Goal: Task Accomplishment & Management: Use online tool/utility

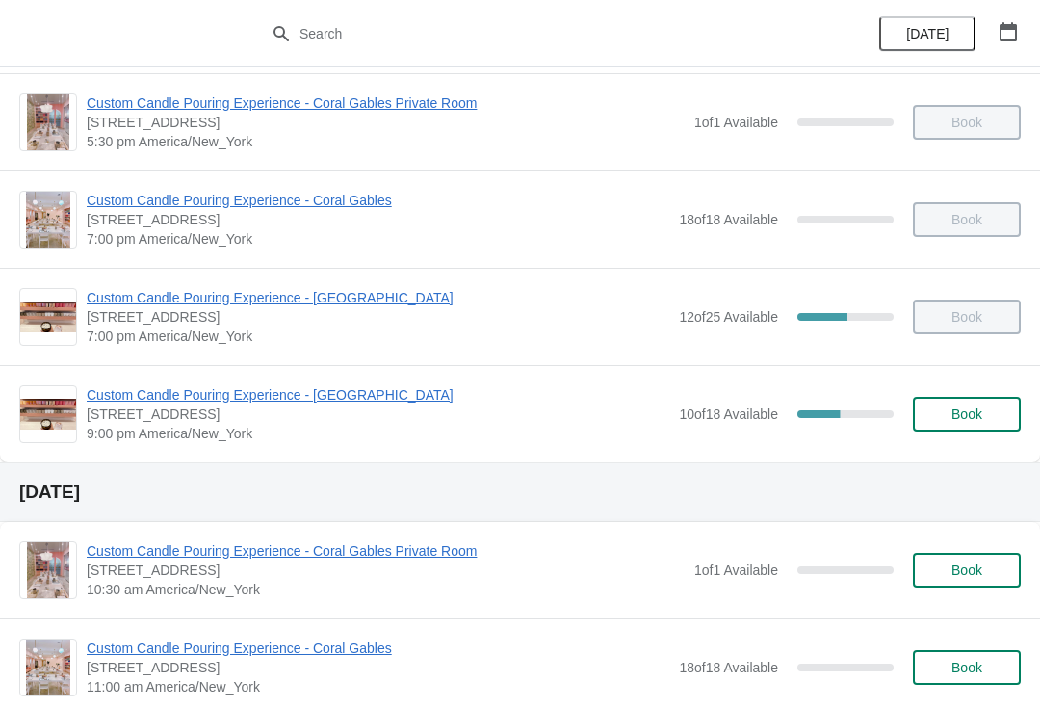
scroll to position [1068, 0]
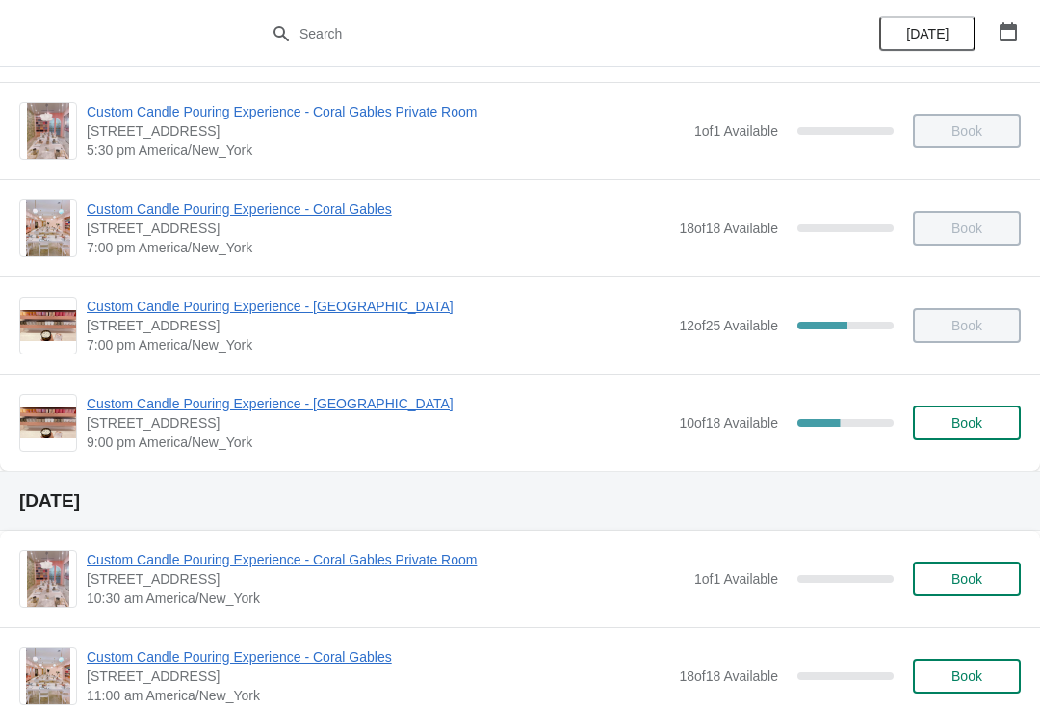
click at [383, 410] on span "Custom Candle Pouring Experience - [GEOGRAPHIC_DATA]" at bounding box center [378, 403] width 582 height 19
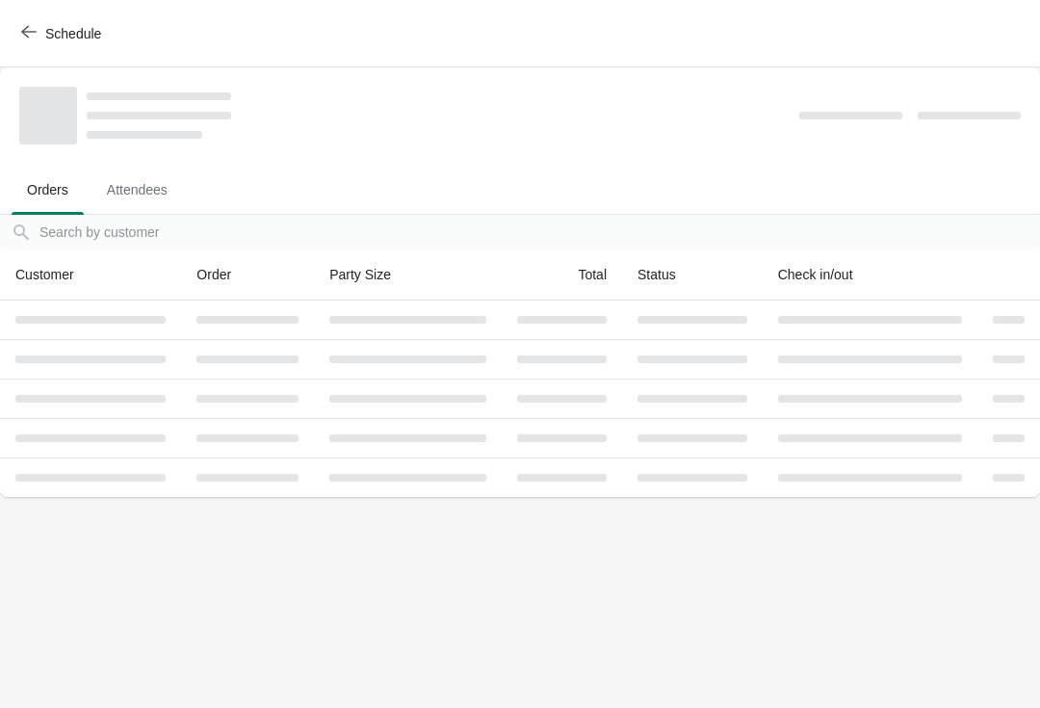
scroll to position [0, 0]
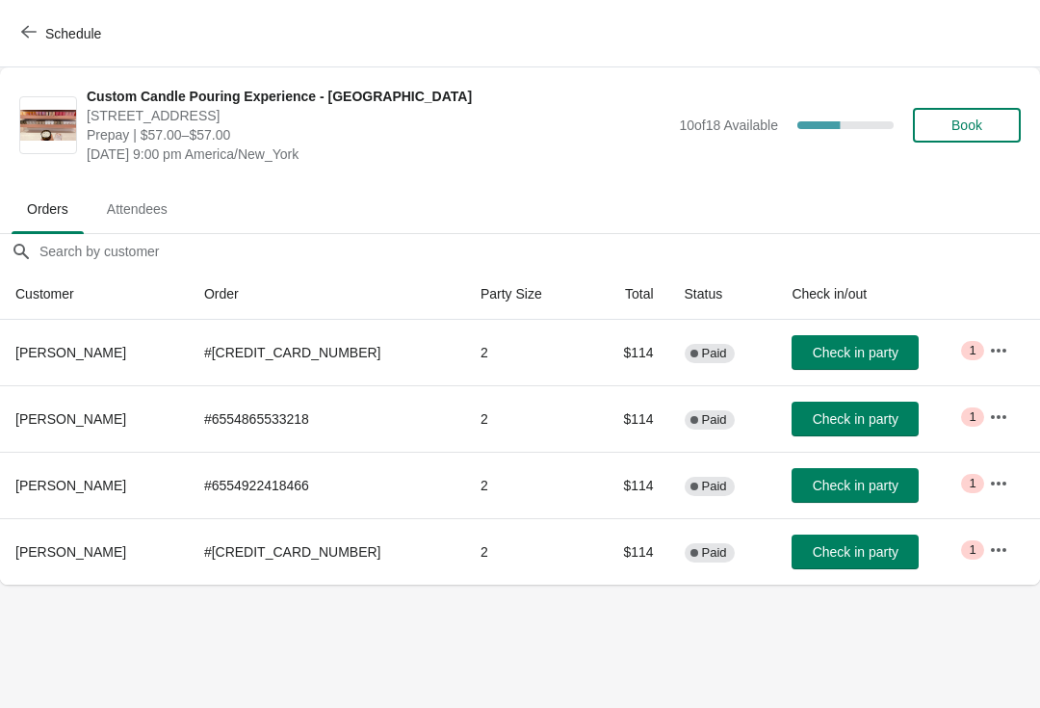
click at [119, 351] on span "[PERSON_NAME]" at bounding box center [70, 352] width 111 height 15
click at [537, 362] on td "2" at bounding box center [526, 352] width 123 height 65
click at [999, 345] on icon "button" at bounding box center [998, 350] width 19 height 19
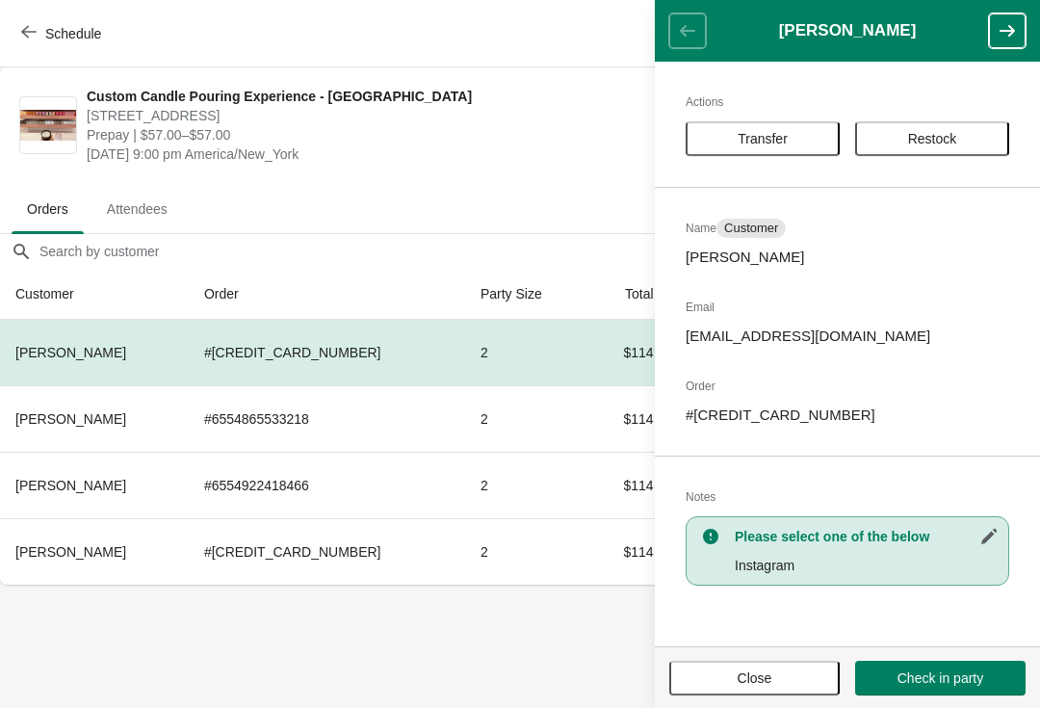
click at [997, 336] on button "button" at bounding box center [998, 350] width 35 height 35
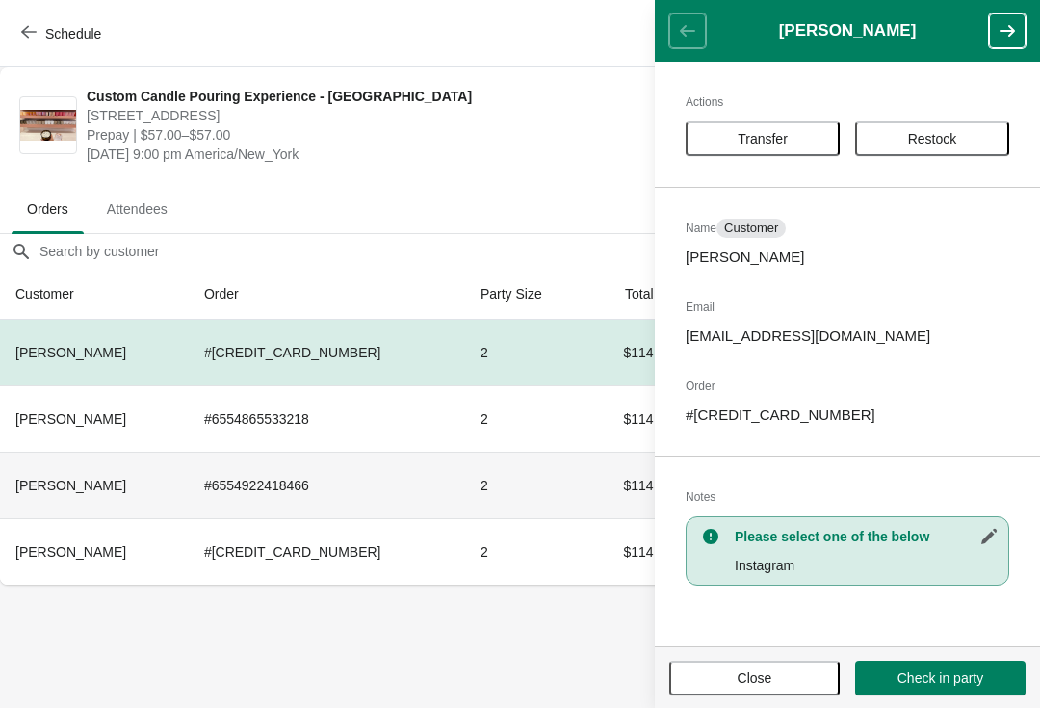
click at [512, 487] on td "2" at bounding box center [526, 485] width 123 height 66
click at [81, 343] on th "[PERSON_NAME]" at bounding box center [94, 352] width 189 height 65
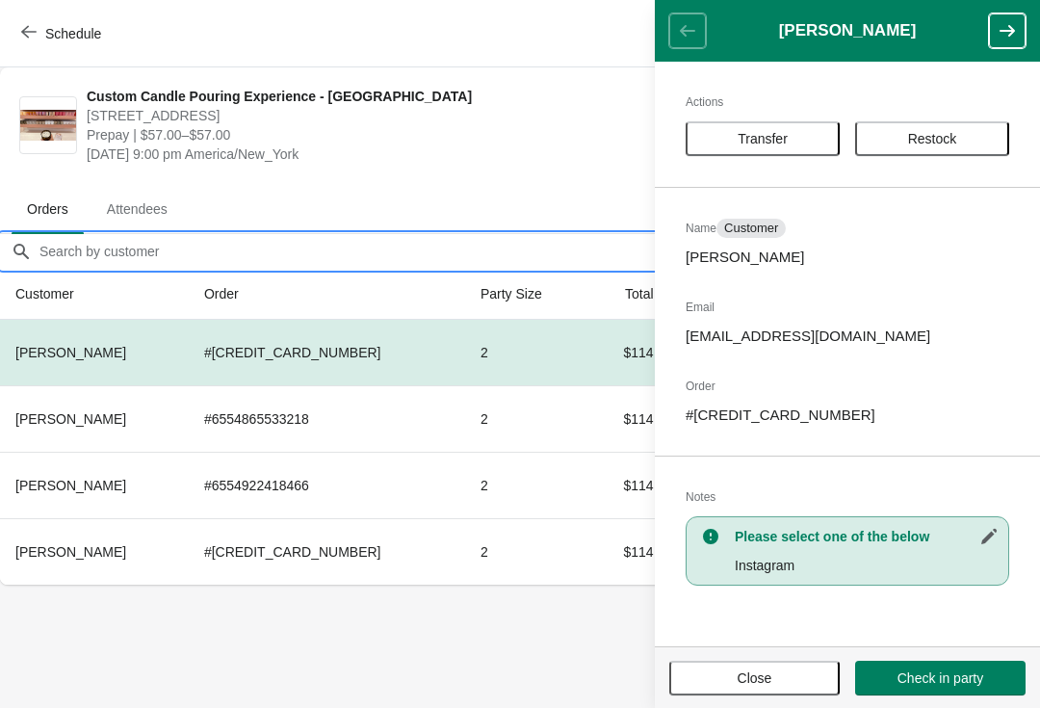
click at [507, 260] on input "Orders filter search" at bounding box center [539, 251] width 1001 height 35
click at [923, 59] on header "[PERSON_NAME]" at bounding box center [847, 31] width 385 height 62
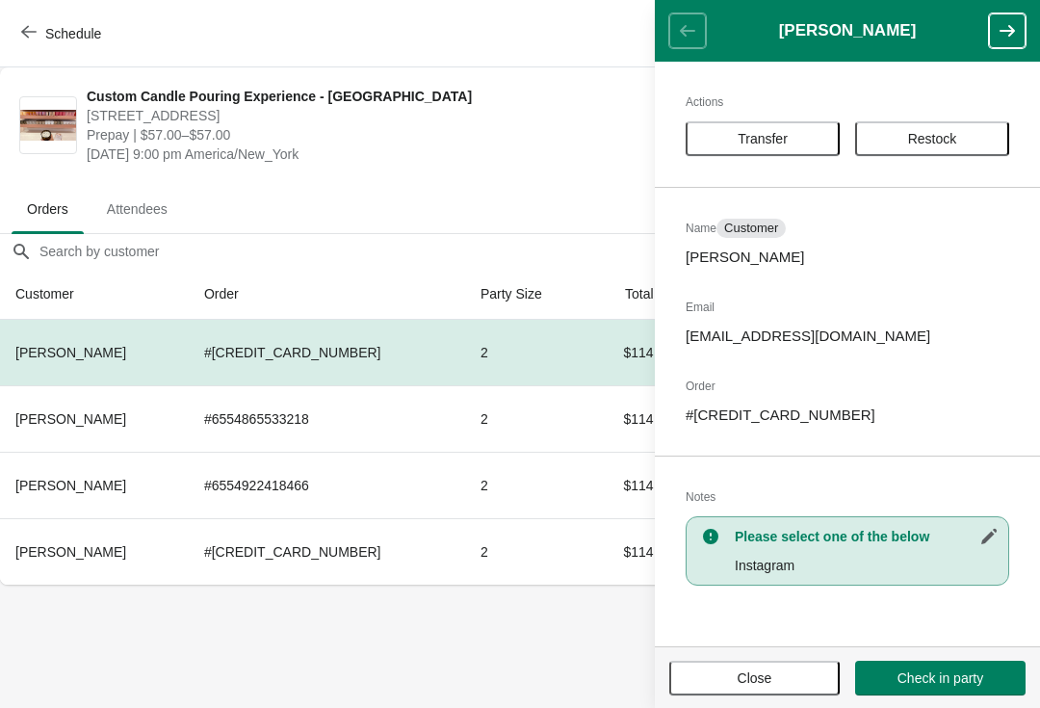
click at [614, 157] on span "[DATE] 9:00 pm America/New_York" at bounding box center [378, 153] width 582 height 19
click at [698, 35] on header "[PERSON_NAME]" at bounding box center [847, 31] width 385 height 62
click at [573, 167] on div "Custom Candle Pouring Experience - [GEOGRAPHIC_DATA] [STREET_ADDRESS] Prepay | …" at bounding box center [520, 125] width 1040 height 116
click at [788, 689] on button "Close" at bounding box center [754, 677] width 170 height 35
